Goal: Communication & Community: Answer question/provide support

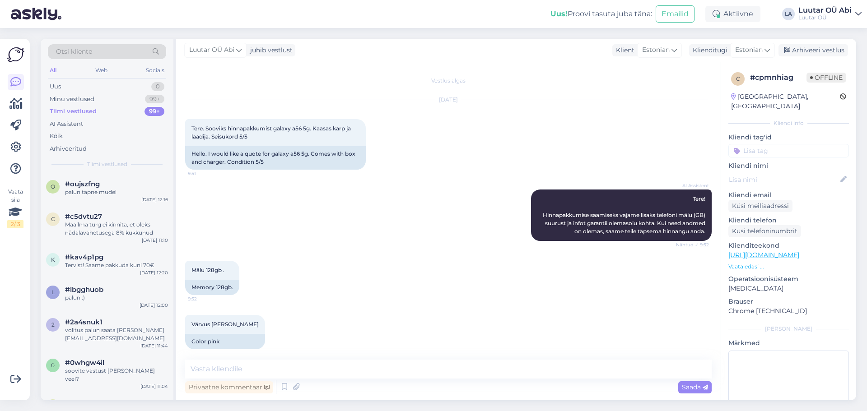
click at [128, 111] on div "Tiimi vestlused 99+" at bounding box center [107, 111] width 118 height 13
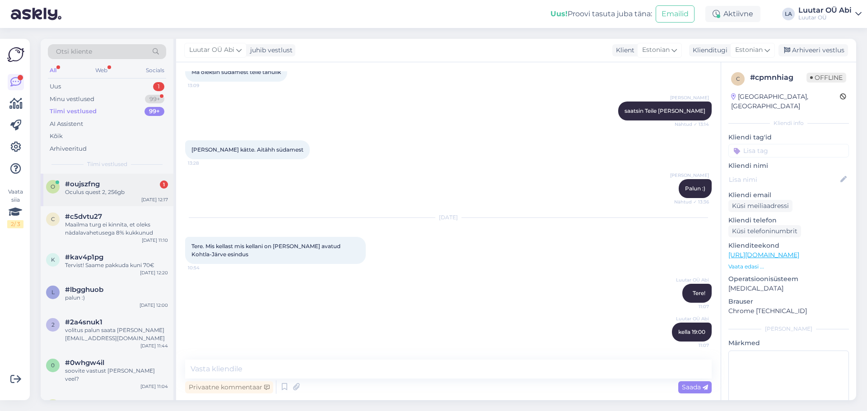
click at [92, 196] on div "Oculus quest 2, 256gb" at bounding box center [116, 192] width 103 height 8
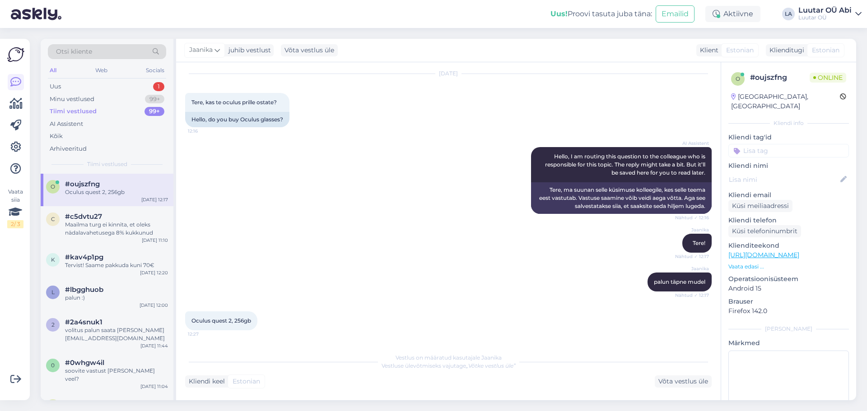
click at [275, 207] on div "AI Assistent Hello, I am routing this question to the colleague who is responsi…" at bounding box center [448, 180] width 527 height 87
click at [83, 79] on div "Otsi kliente All Web Socials Uus 1 Minu vestlused 99+ Tiimi vestlused 99+ AI As…" at bounding box center [107, 106] width 133 height 135
click at [83, 84] on div "Uus 1" at bounding box center [107, 86] width 118 height 13
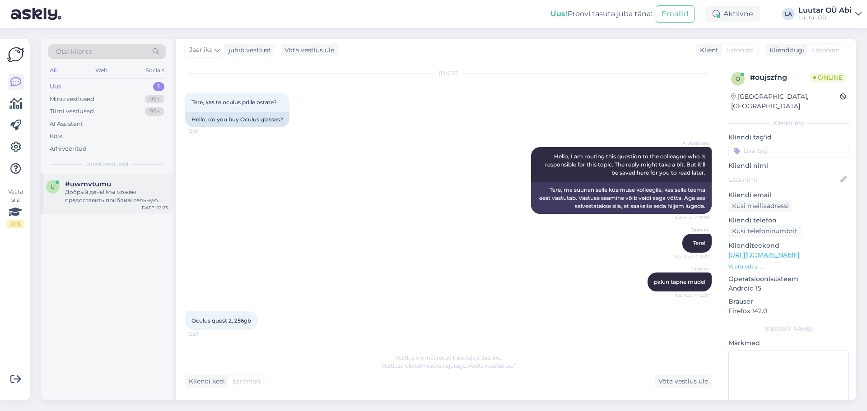
click at [103, 187] on span "#uwmvtumu" at bounding box center [88, 184] width 46 height 8
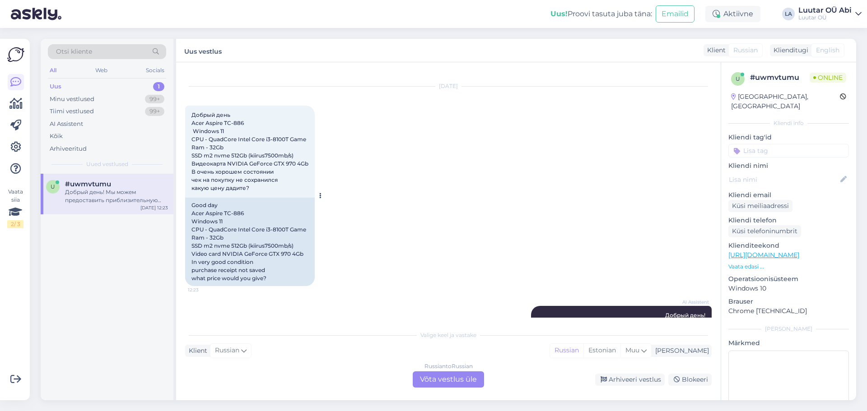
scroll to position [0, 0]
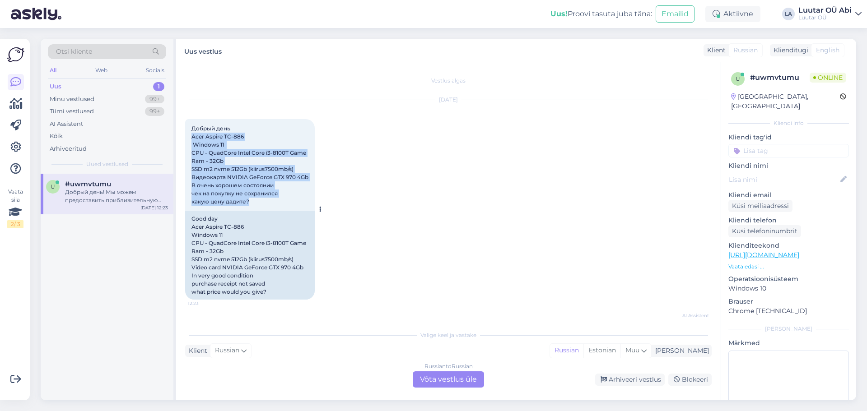
drag, startPoint x: 191, startPoint y: 136, endPoint x: 273, endPoint y: 201, distance: 104.7
click at [273, 201] on div "Добрый день Acer Aspire TC-886 Windows 11 CPU - QuadCore Intel Core i3-8100T Ga…" at bounding box center [250, 165] width 130 height 92
copy span "Acer Aspire TC-886 Windows 11 CPU - QuadCore Intel Core i3-8100T Game Ram - 32G…"
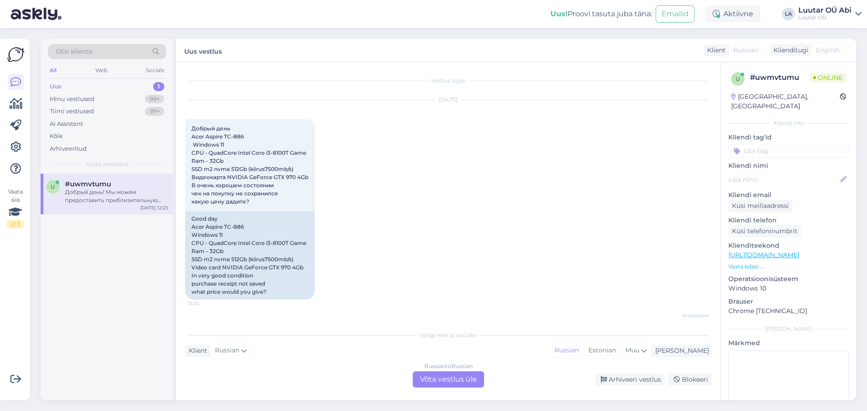
click at [439, 378] on div "Russian to Russian Võta vestlus üle" at bounding box center [448, 380] width 71 height 16
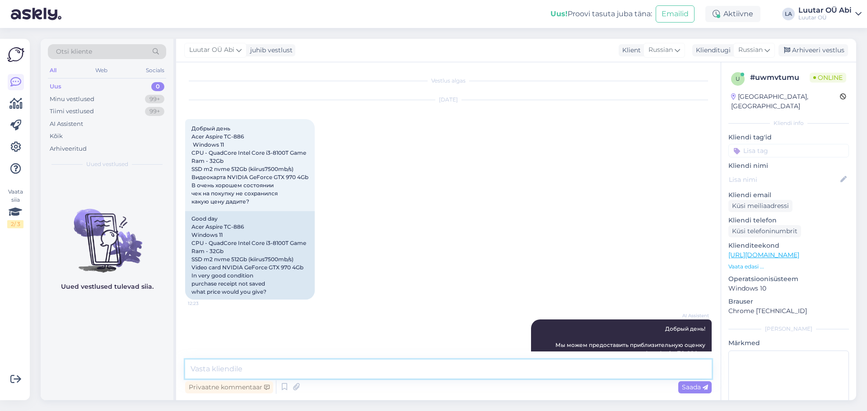
click at [411, 378] on textarea at bounding box center [448, 369] width 527 height 19
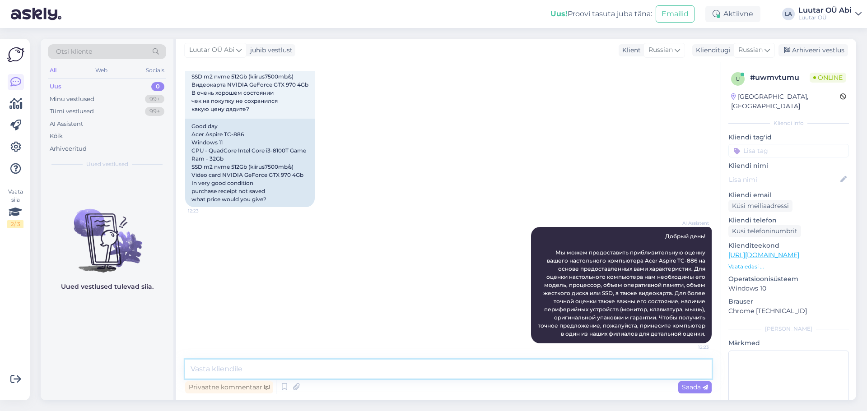
scroll to position [94, 0]
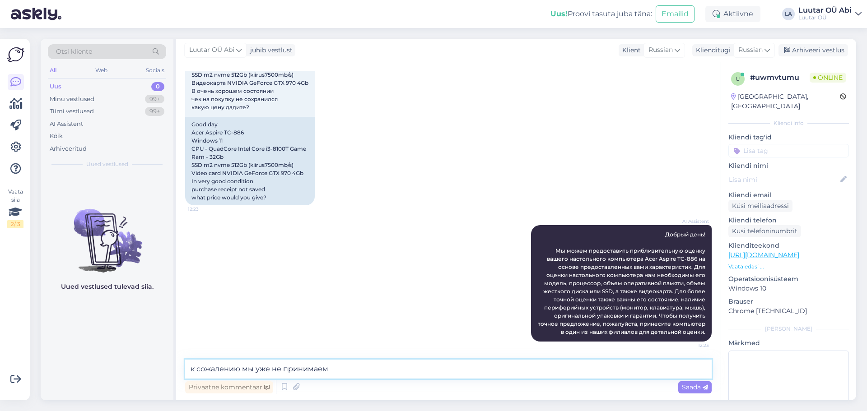
type textarea "к сожалению мы уже не принимаем"
drag, startPoint x: 351, startPoint y: 374, endPoint x: 91, endPoint y: 342, distance: 261.7
click at [92, 342] on div "Otsi kliente All Web Socials Uus 0 Minu vestlused 99+ Tiimi vestlused 99+ AI As…" at bounding box center [449, 220] width 816 height 362
type textarea "до 100 можем предложить"
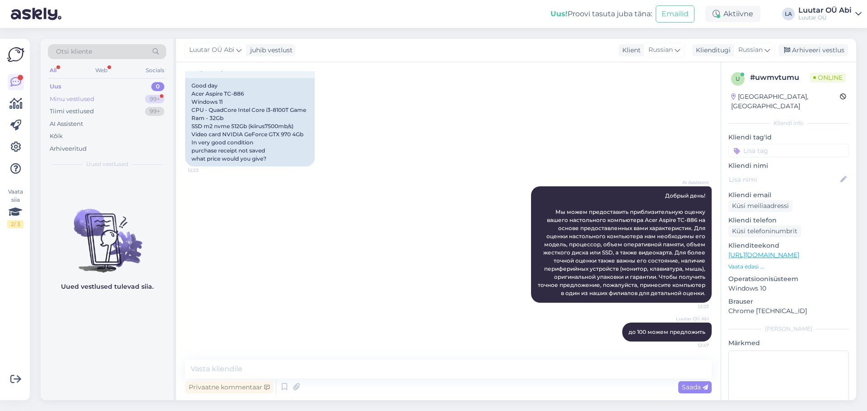
click at [156, 96] on div "99+" at bounding box center [154, 99] width 19 height 9
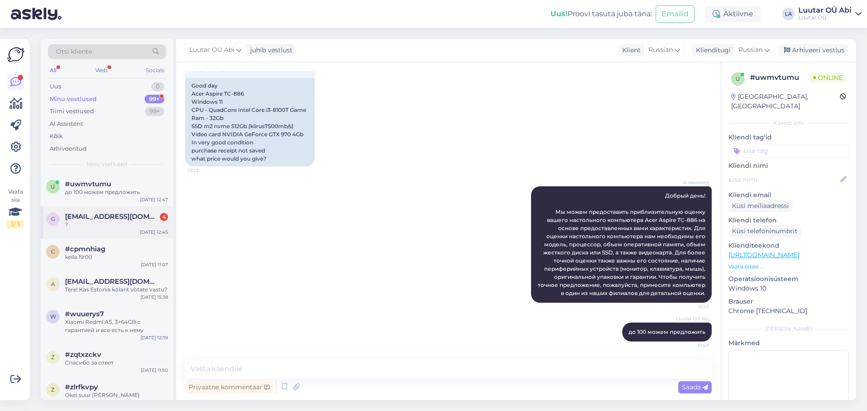
click at [116, 224] on div "?" at bounding box center [116, 225] width 103 height 8
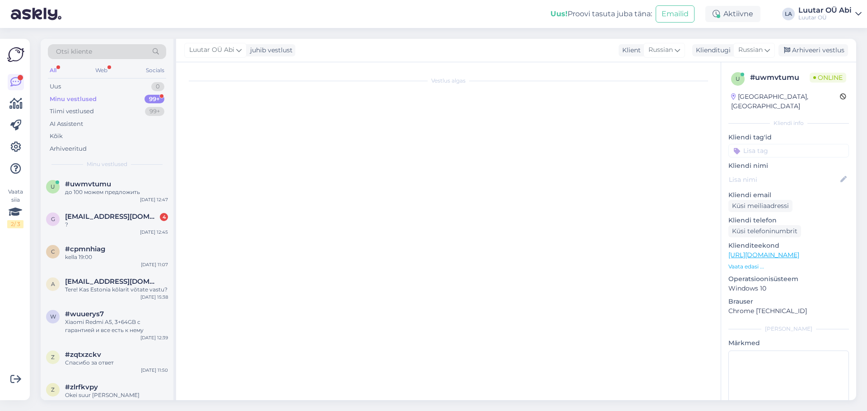
scroll to position [107, 0]
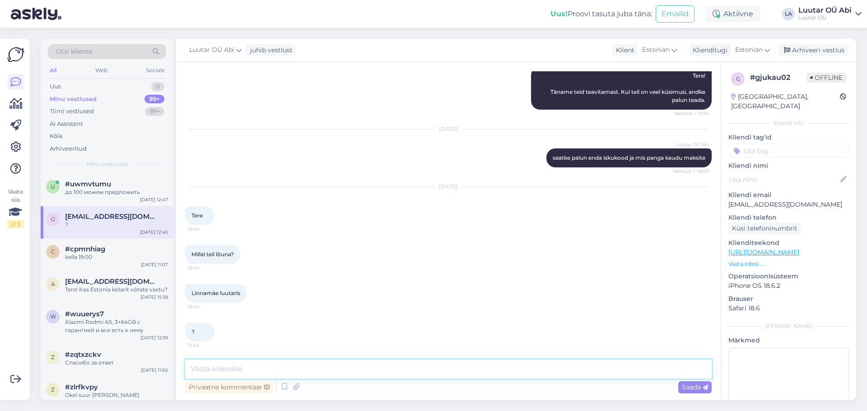
click at [270, 372] on textarea at bounding box center [448, 369] width 527 height 19
type textarea "[PERSON_NAME]"
click at [194, 368] on textarea "tere!" at bounding box center [448, 369] width 527 height 19
type textarea "Tere!"
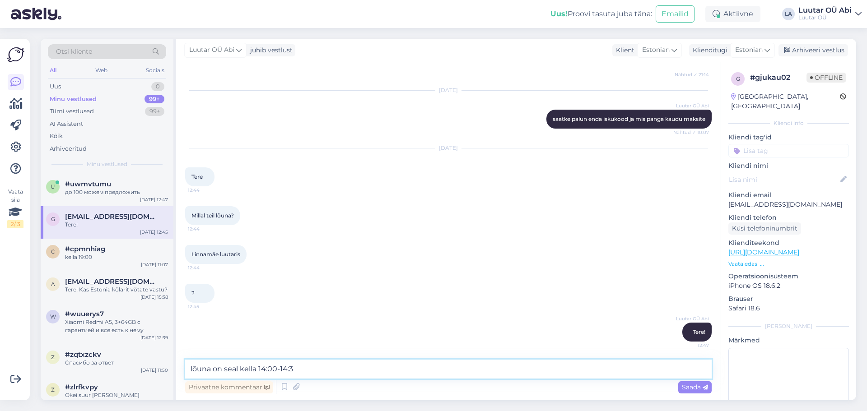
type textarea "lõuna on seal kella 14:00-14:30"
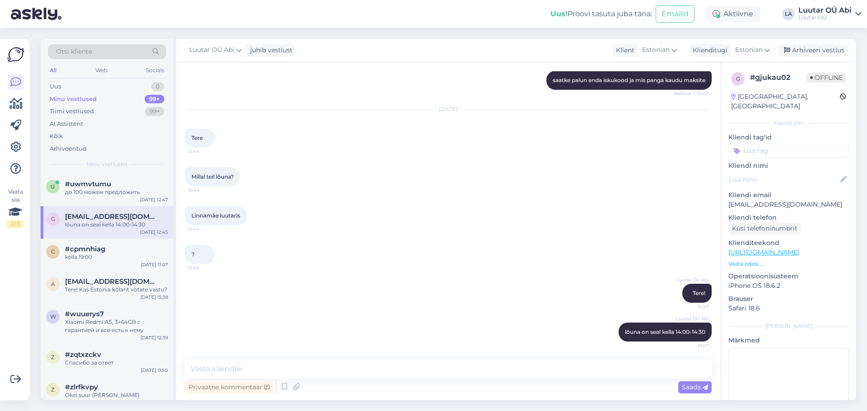
click at [287, 292] on div "Luutar OÜ Abi Tere! 12:47" at bounding box center [448, 293] width 527 height 39
